Goal: Navigation & Orientation: Find specific page/section

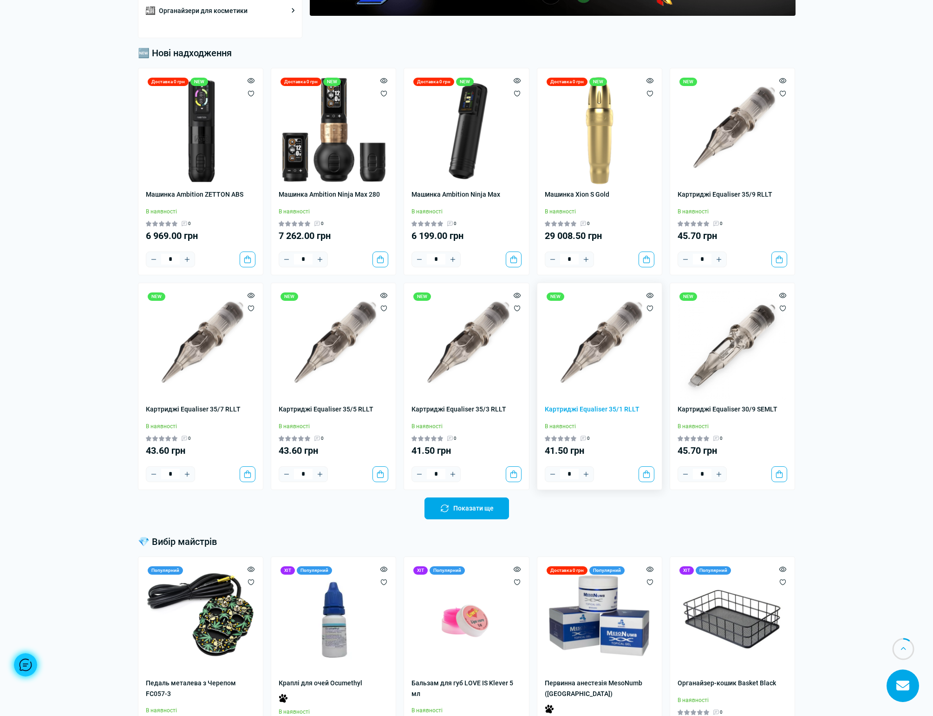
scroll to position [410, 0]
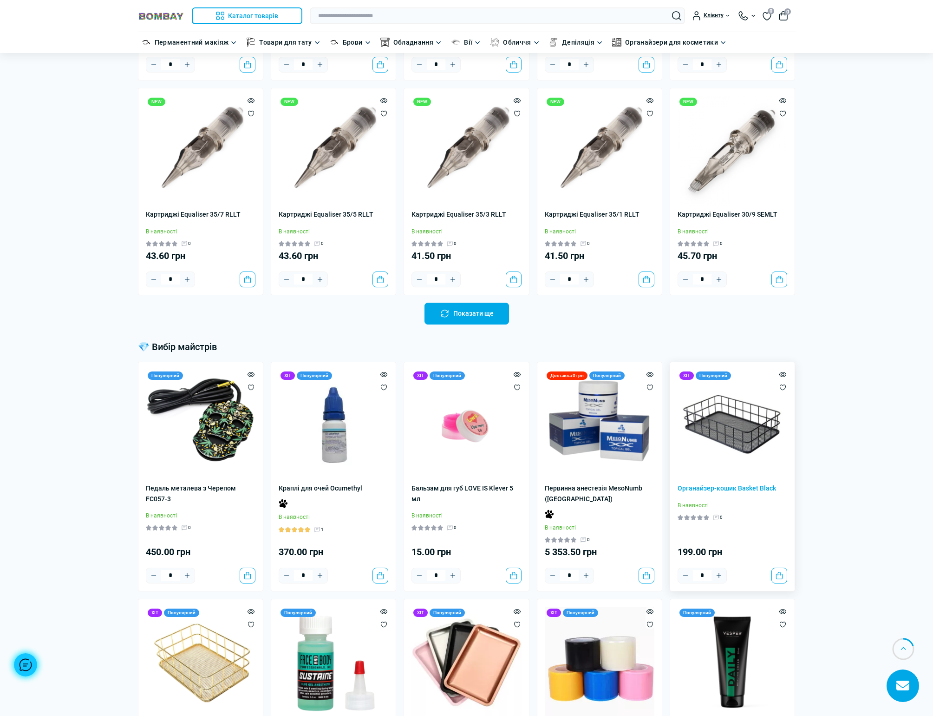
click at [748, 455] on img at bounding box center [733, 424] width 110 height 110
